Goal: Task Accomplishment & Management: Use online tool/utility

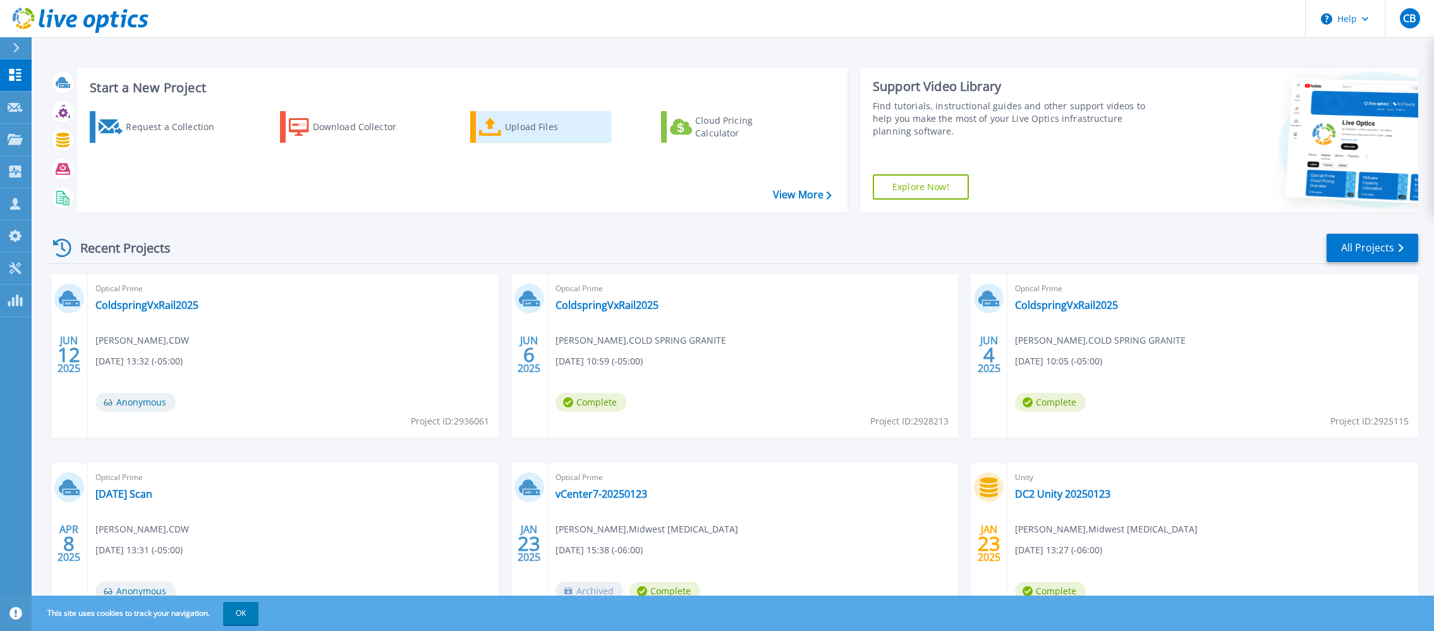
click at [505, 131] on div "Upload Files" at bounding box center [555, 126] width 101 height 25
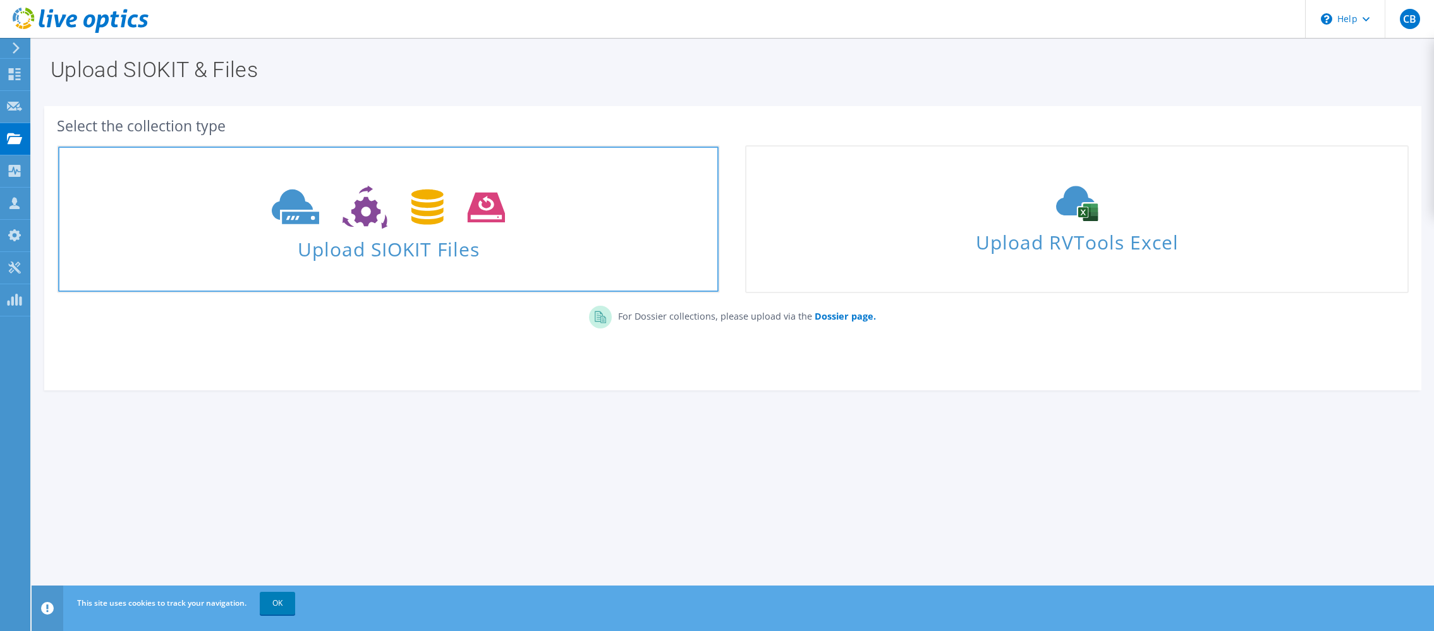
click at [541, 238] on span "Upload SIOKIT Files" at bounding box center [388, 245] width 660 height 27
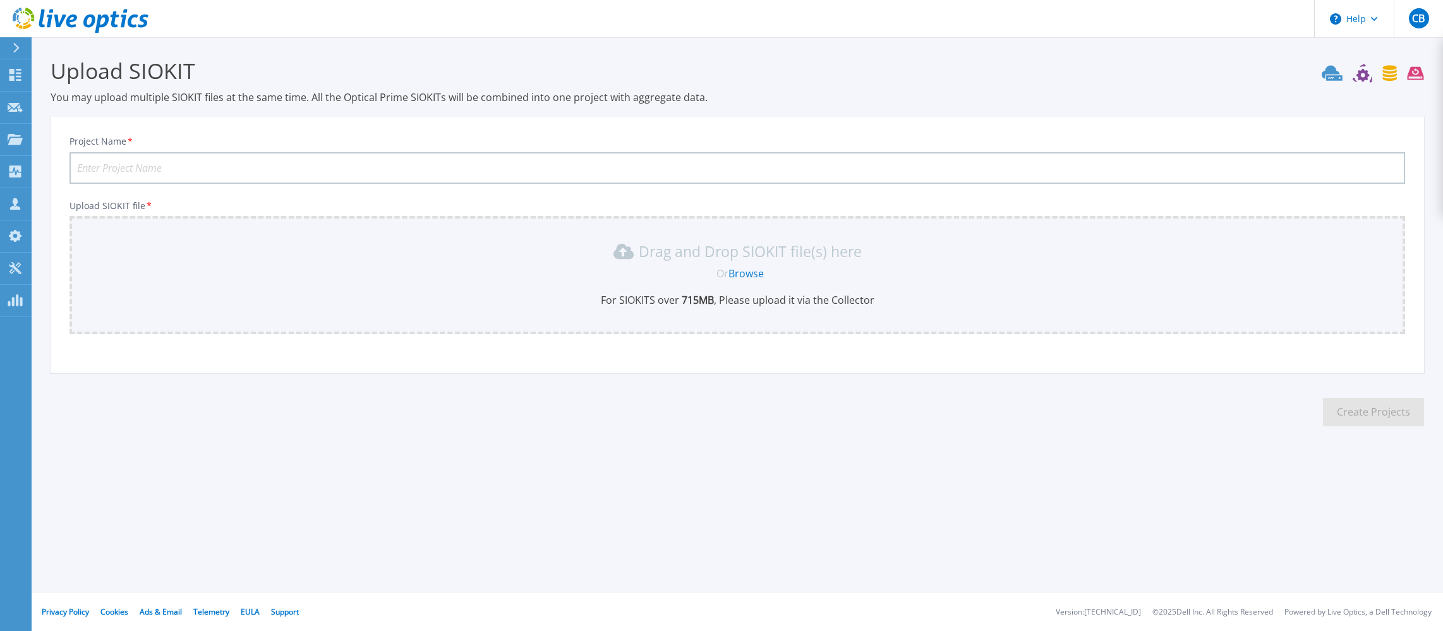
click at [756, 275] on link "Browse" at bounding box center [745, 274] width 35 height 14
drag, startPoint x: 1065, startPoint y: 458, endPoint x: 992, endPoint y: 454, distance: 72.8
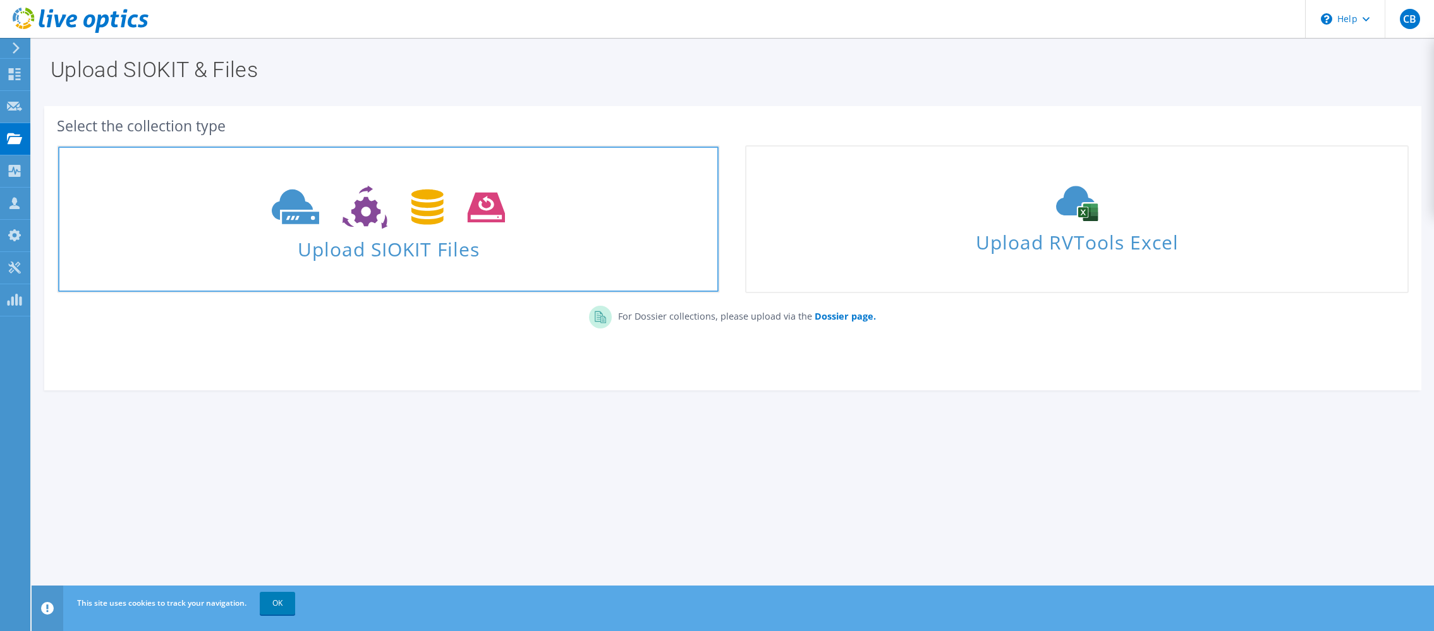
drag, startPoint x: 506, startPoint y: 206, endPoint x: 517, endPoint y: 205, distance: 10.8
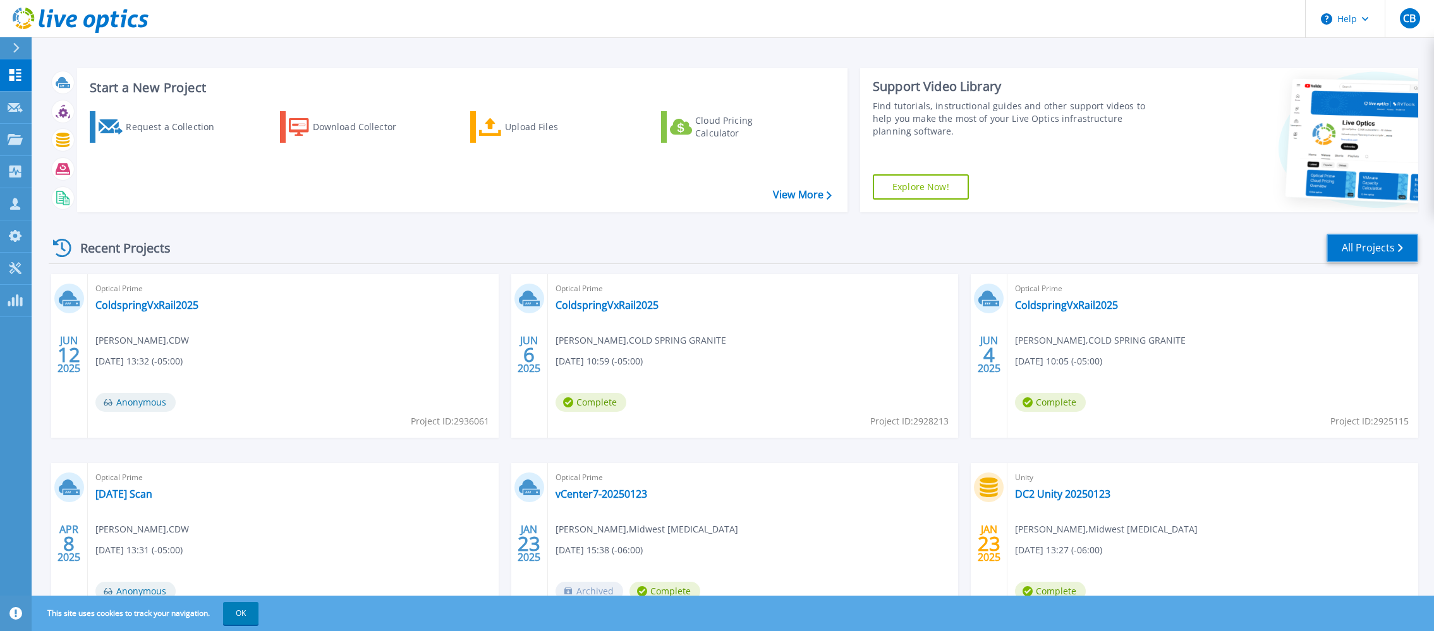
click at [1361, 252] on link "All Projects" at bounding box center [1372, 248] width 92 height 28
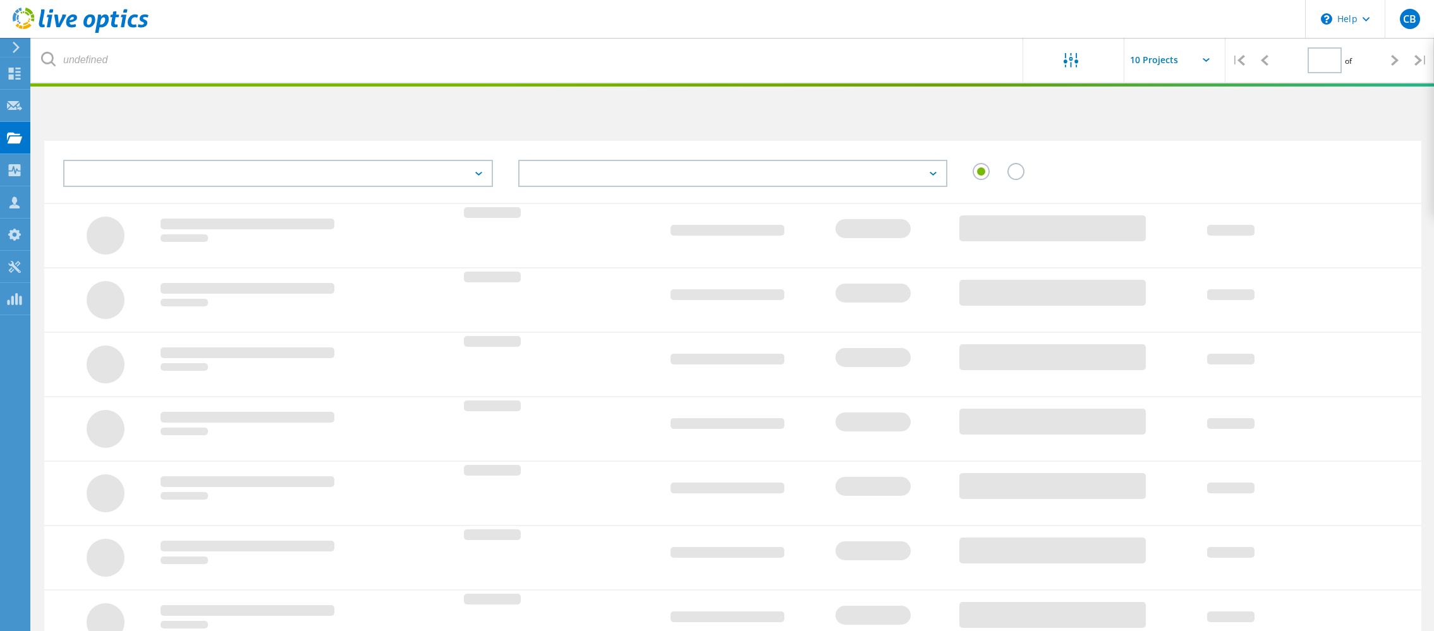
type input "1"
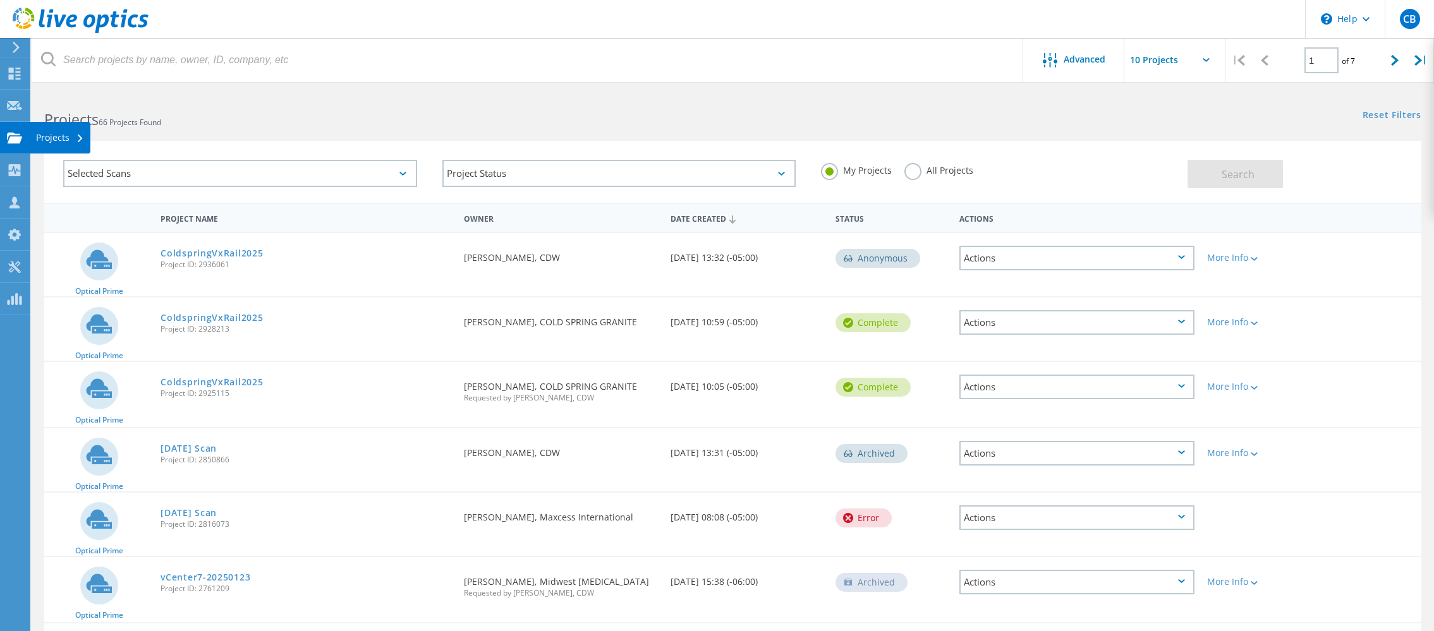
click at [55, 136] on div "Projects" at bounding box center [60, 137] width 48 height 9
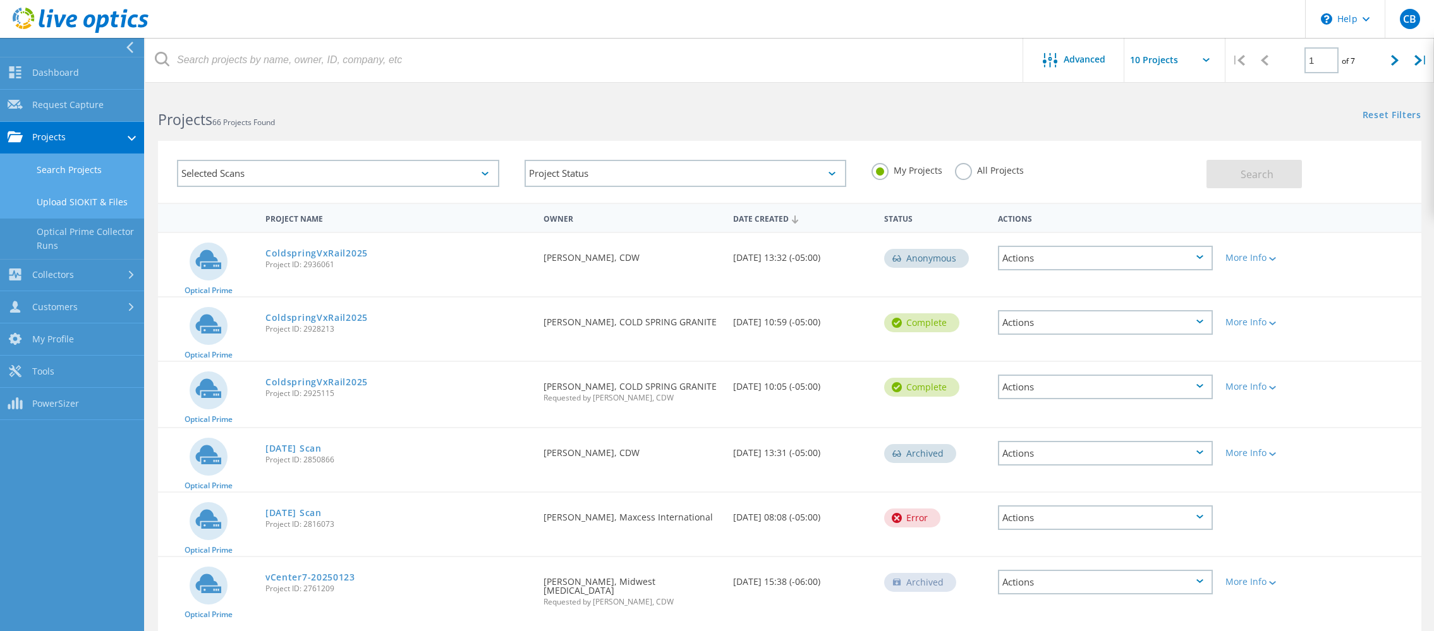
click at [99, 206] on link "Upload SIOKIT & Files" at bounding box center [72, 202] width 144 height 32
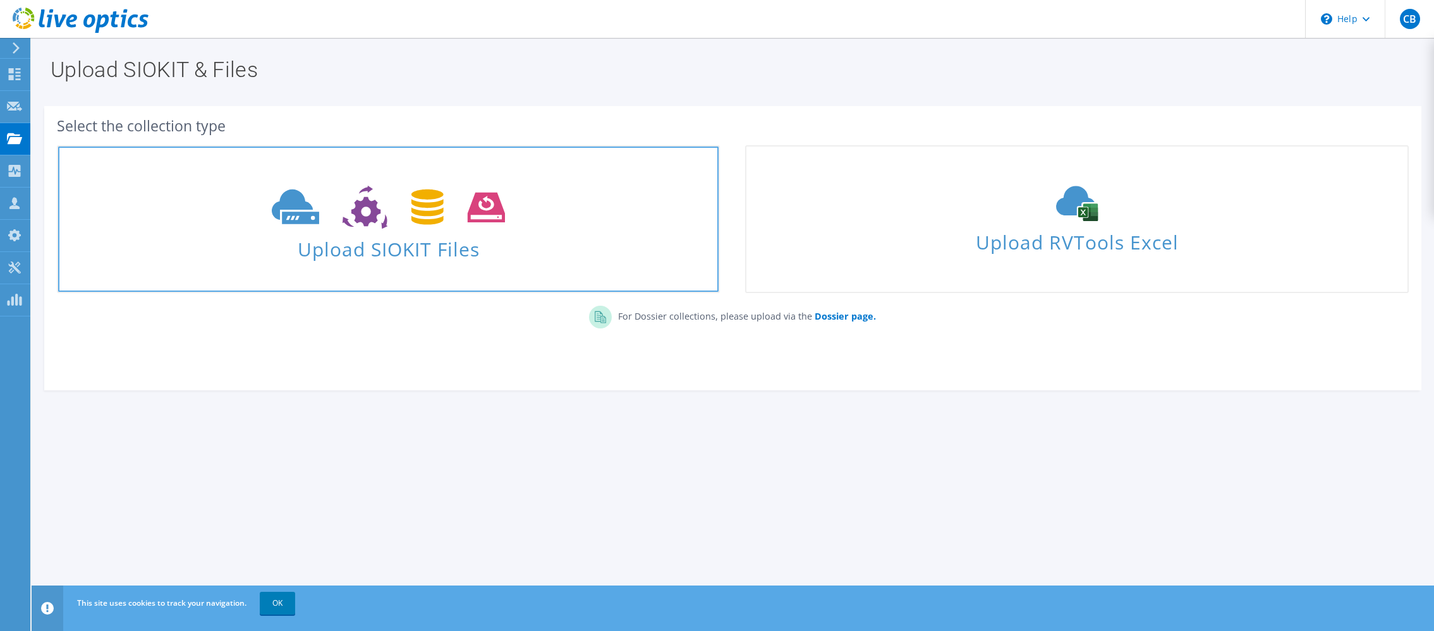
click at [511, 215] on span at bounding box center [388, 205] width 660 height 53
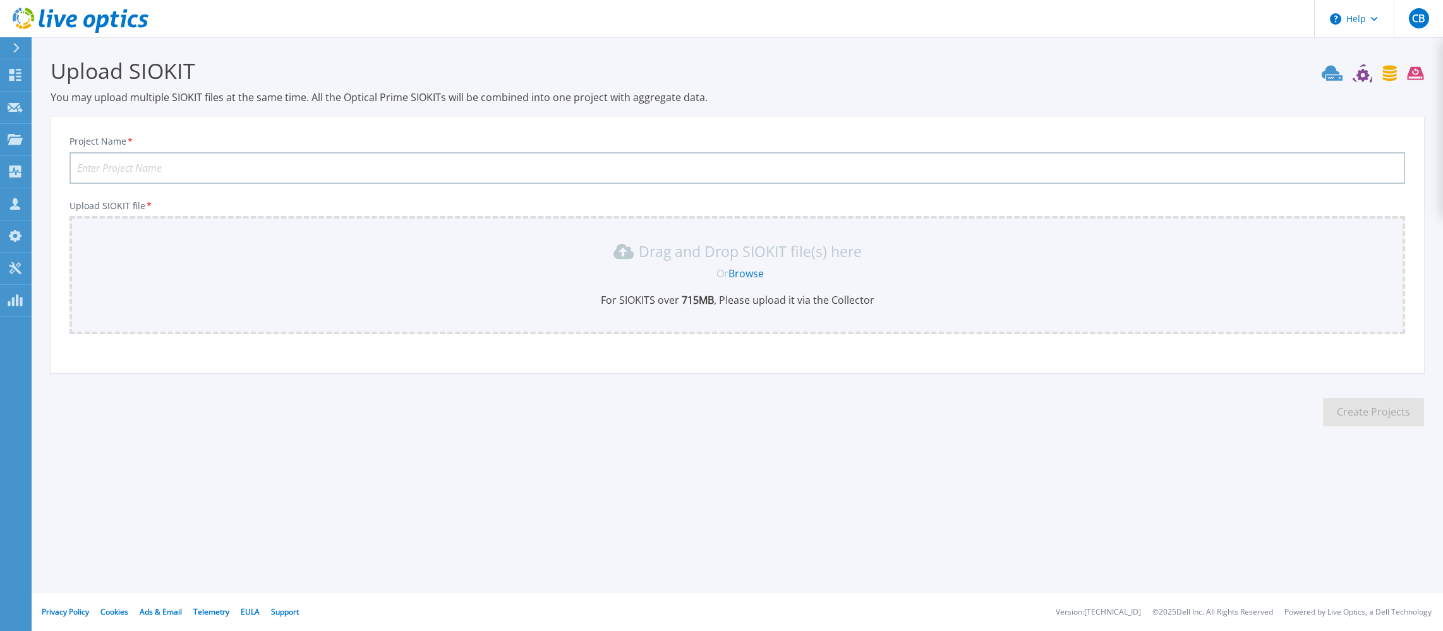
click at [747, 269] on link "Browse" at bounding box center [745, 274] width 35 height 14
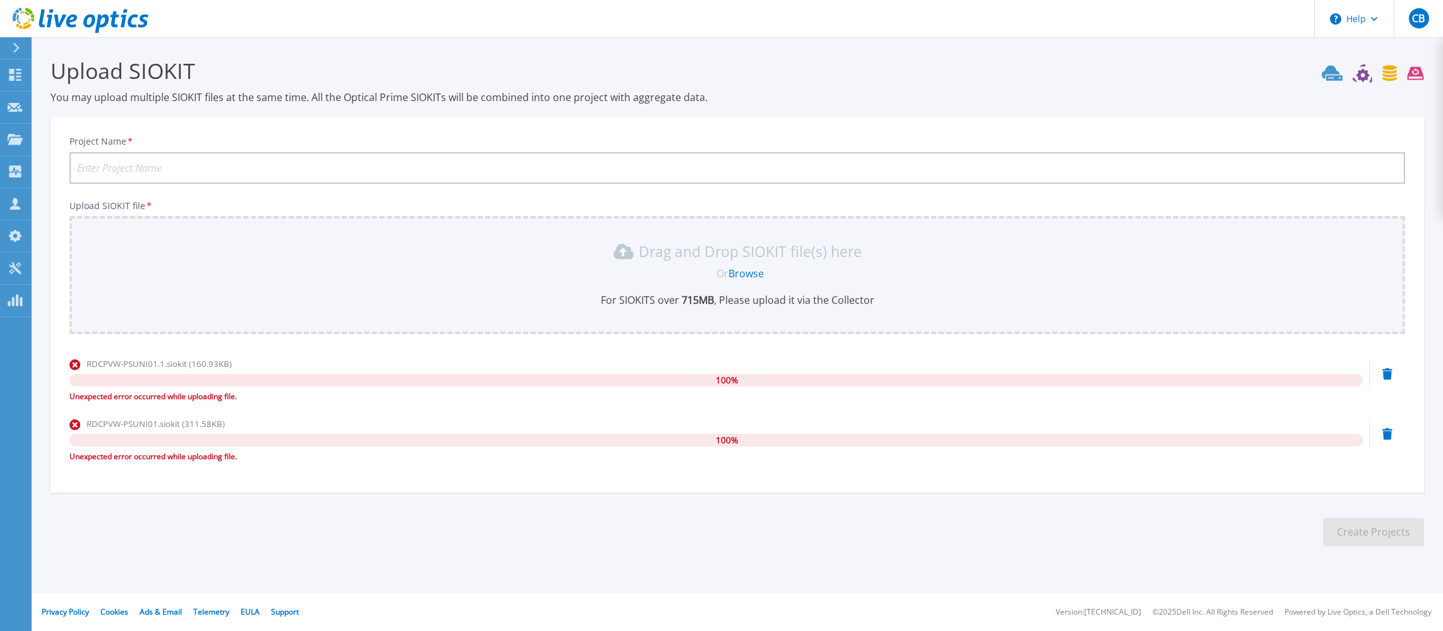
click at [236, 397] on div "Unexpected error occurred while uploading file." at bounding box center [715, 396] width 1293 height 13
click at [568, 150] on div "Project Name *" at bounding box center [737, 160] width 1336 height 48
click at [565, 166] on input "Project Name *" at bounding box center [737, 168] width 1336 height 32
type input "PrimorisTest"
click at [1388, 380] on icon at bounding box center [1387, 373] width 10 height 11
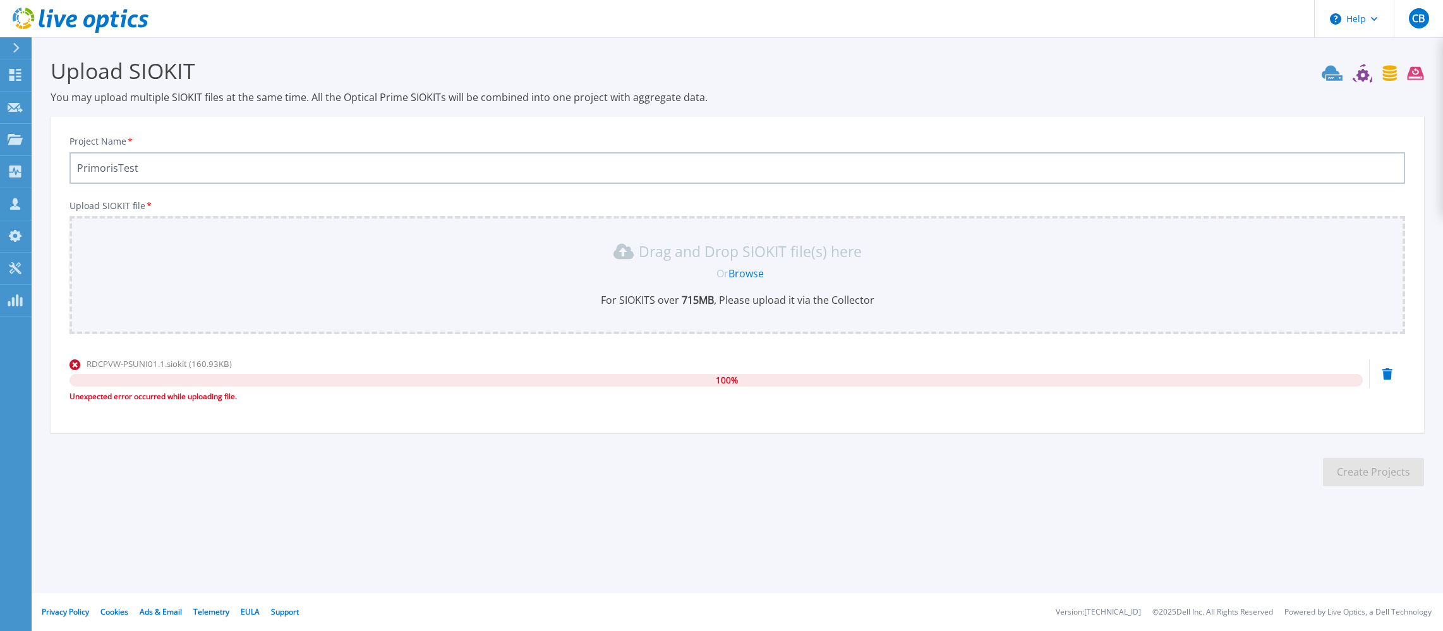
click at [1384, 378] on icon at bounding box center [1387, 373] width 10 height 11
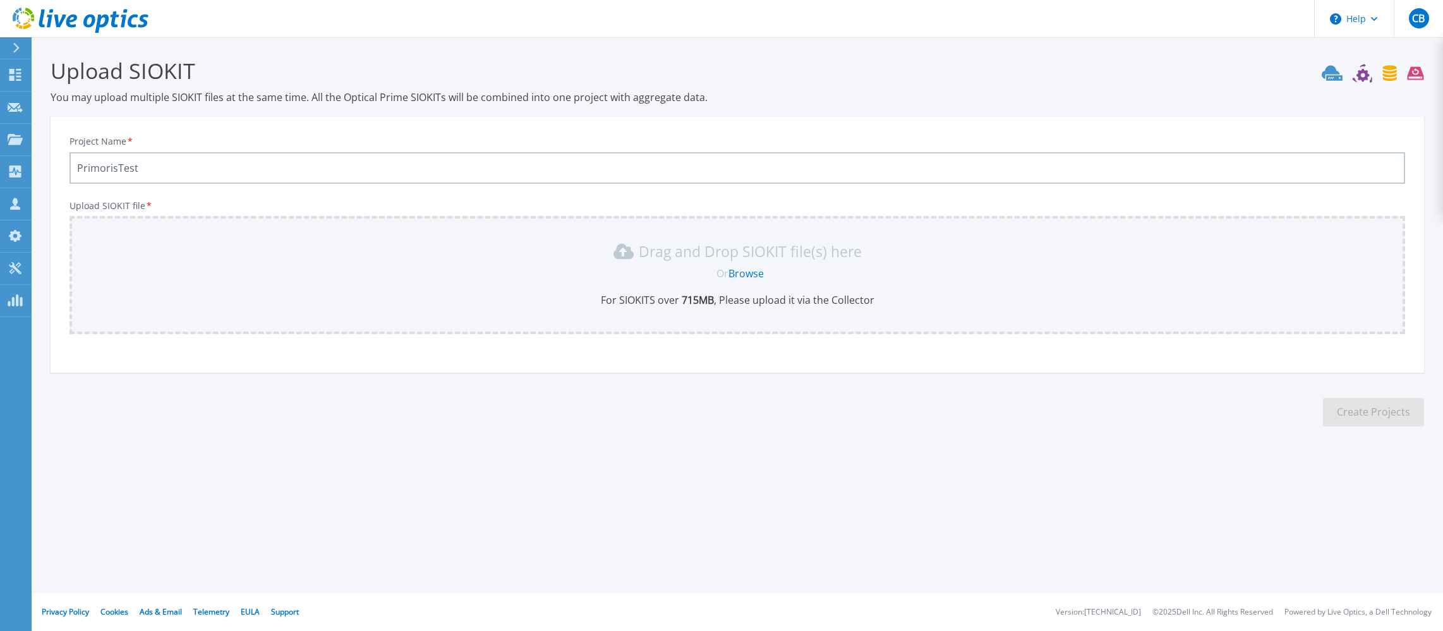
click at [737, 275] on link "Browse" at bounding box center [745, 274] width 35 height 14
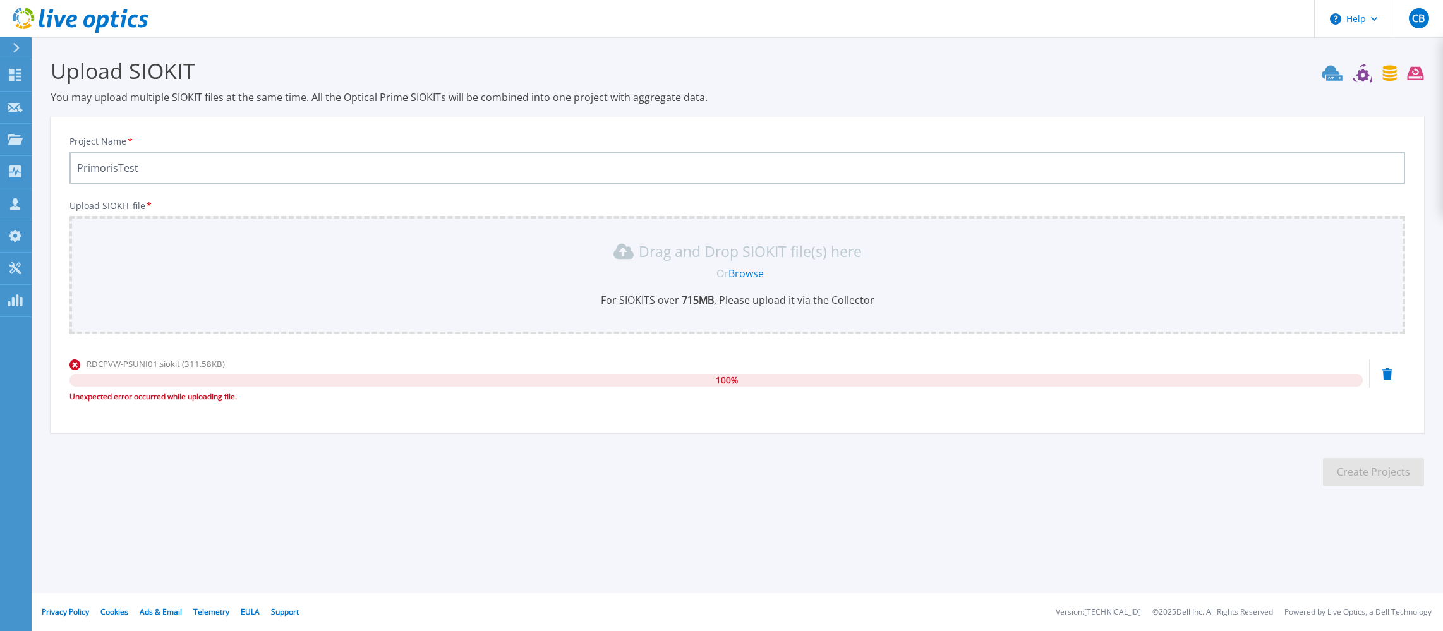
click at [1384, 375] on icon at bounding box center [1387, 373] width 10 height 11
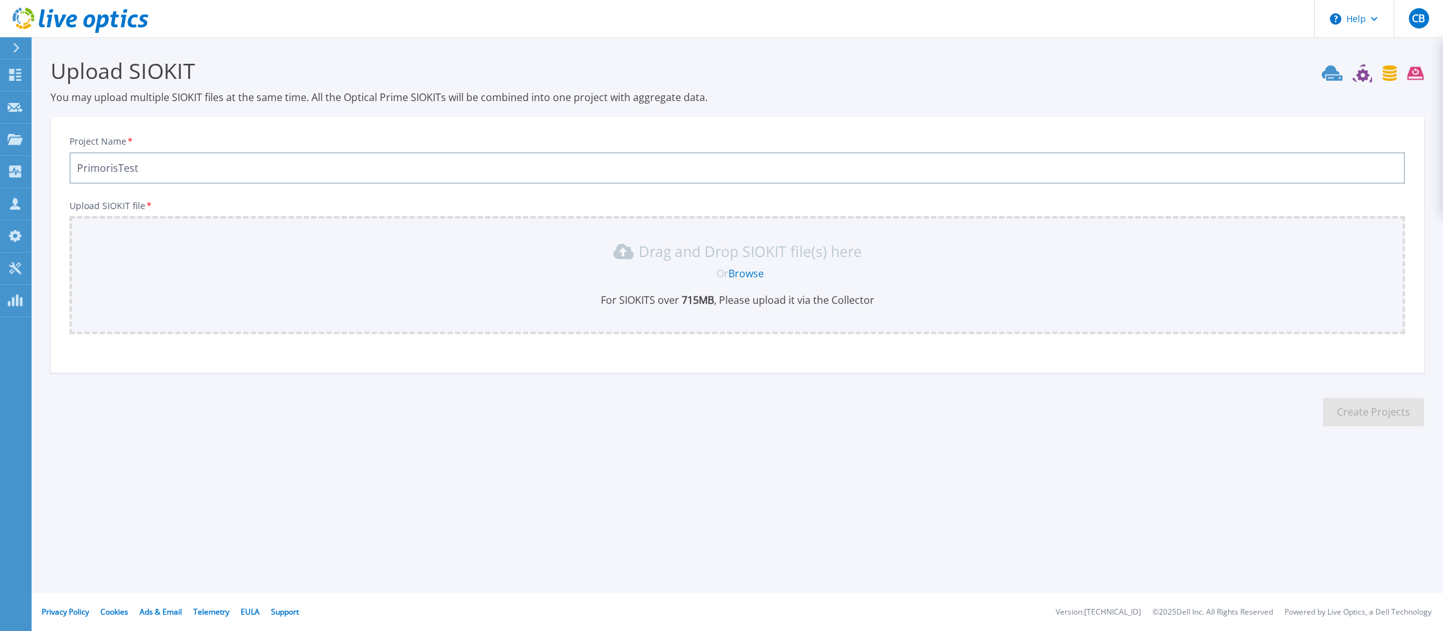
click at [6, 42] on button at bounding box center [16, 48] width 32 height 22
